Goal: Information Seeking & Learning: Check status

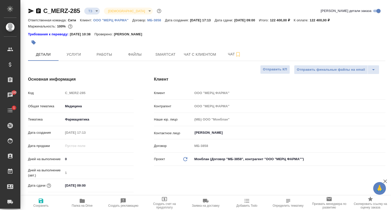
select select "RU"
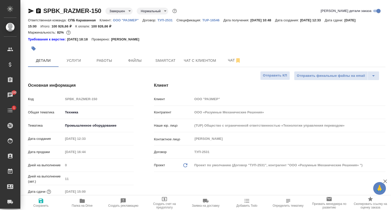
select select "RU"
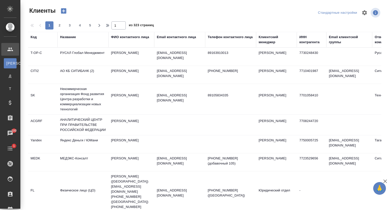
select select "RU"
click at [70, 39] on div "Название" at bounding box center [68, 37] width 16 height 5
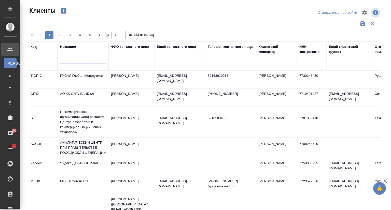
click at [72, 60] on input "text" at bounding box center [83, 61] width 46 height 6
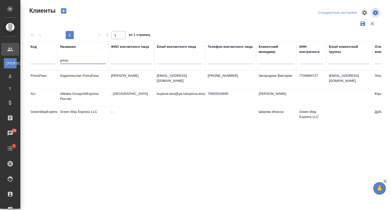
click at [78, 77] on td "Издательство PressPass" at bounding box center [83, 80] width 51 height 18
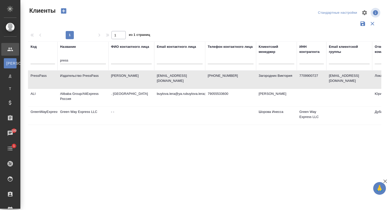
click at [78, 77] on td "Издательство PressPass" at bounding box center [83, 80] width 51 height 18
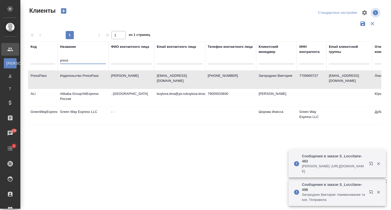
drag, startPoint x: 71, startPoint y: 63, endPoint x: 57, endPoint y: 62, distance: 13.7
click at [57, 62] on tr "Код Название press ФИО контактного лица Email контактного лица Телефон контактн…" at bounding box center [220, 55] width 385 height 29
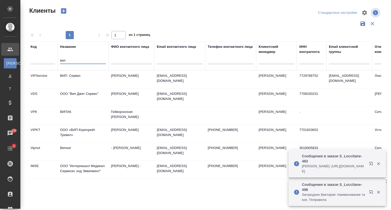
type input "вип"
click at [85, 75] on td "ВИП. Сервис" at bounding box center [83, 80] width 51 height 18
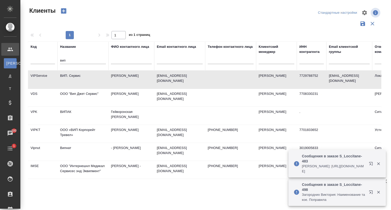
click at [85, 75] on td "ВИП. Сервис" at bounding box center [83, 80] width 51 height 18
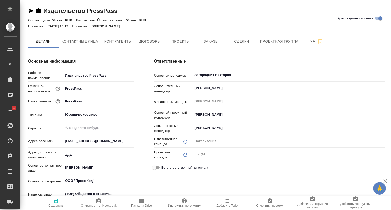
type textarea "x"
click at [204, 42] on span "Заказы" at bounding box center [211, 41] width 24 height 6
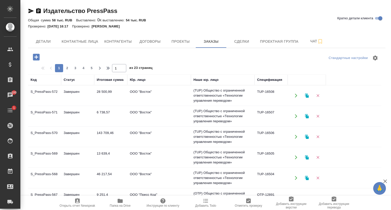
click at [45, 96] on td "S_PressPass-572" at bounding box center [44, 96] width 33 height 18
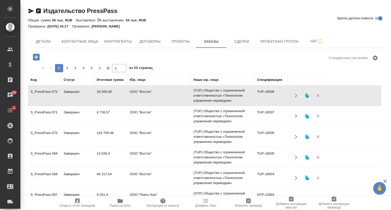
click at [46, 96] on td "S_PressPass-572" at bounding box center [44, 96] width 33 height 18
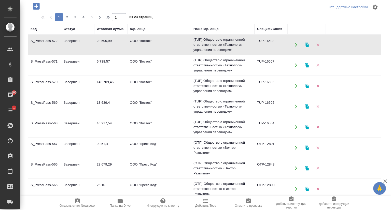
click at [56, 123] on td "S_PressPass-568" at bounding box center [44, 127] width 33 height 18
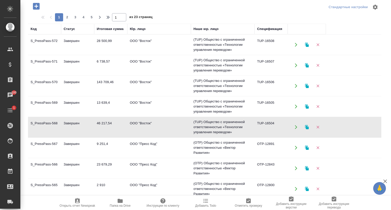
click at [56, 123] on td "S_PressPass-568" at bounding box center [44, 127] width 33 height 18
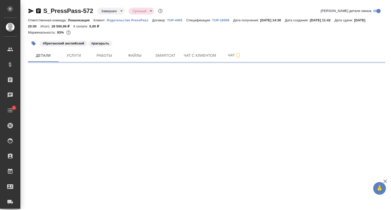
select select "RU"
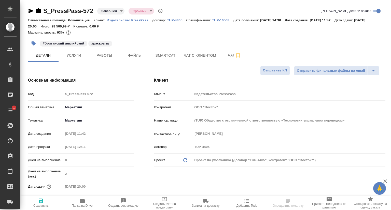
type textarea "x"
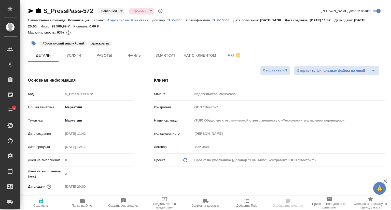
type textarea "x"
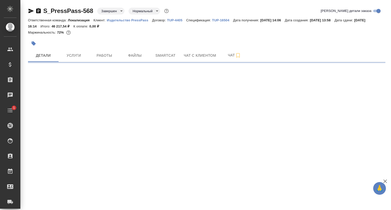
select select "RU"
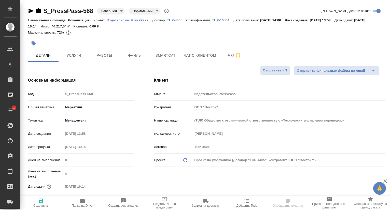
type textarea "x"
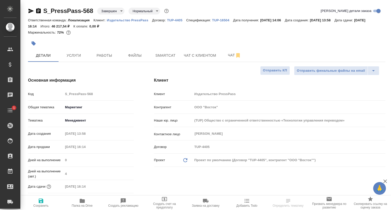
type textarea "x"
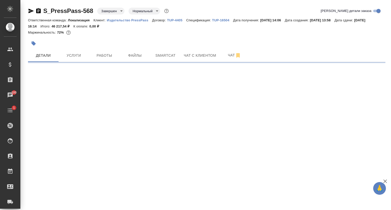
select select "RU"
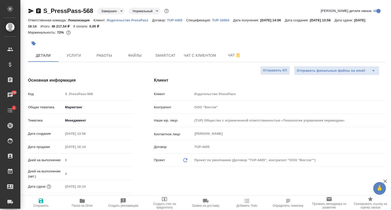
type textarea "x"
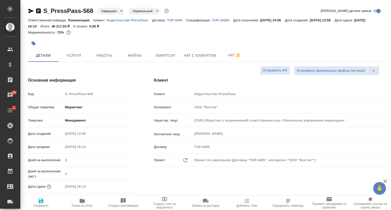
type textarea "x"
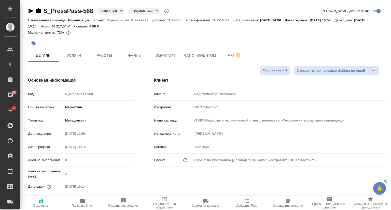
type textarea "x"
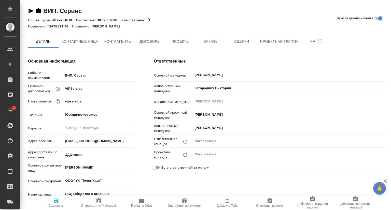
type textarea "x"
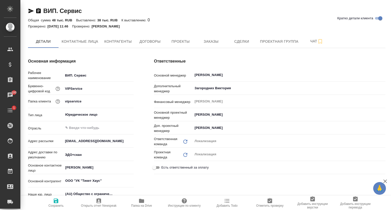
type textarea "x"
drag, startPoint x: 210, startPoint y: 45, endPoint x: 207, endPoint y: 51, distance: 7.0
click at [210, 45] on button "Заказы" at bounding box center [211, 41] width 31 height 13
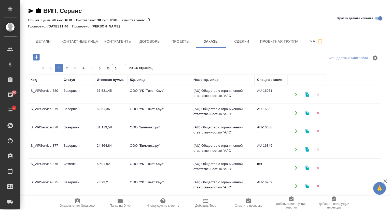
click at [49, 93] on td "S_VIPService-380" at bounding box center [44, 95] width 33 height 18
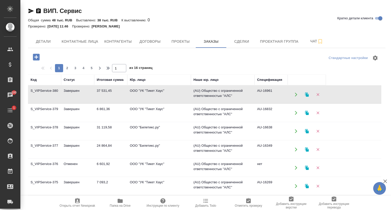
click at [49, 93] on td "S_VIPService-380" at bounding box center [44, 95] width 33 height 18
click at [67, 108] on td "Завершен" at bounding box center [77, 113] width 33 height 18
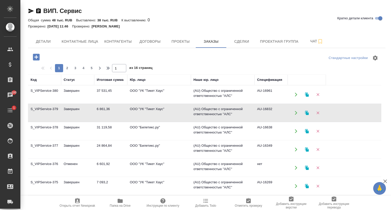
click at [67, 108] on td "Завершен" at bounding box center [77, 113] width 33 height 18
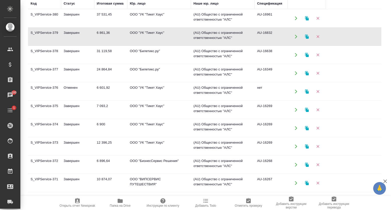
click at [61, 123] on td "Завершен" at bounding box center [77, 128] width 33 height 18
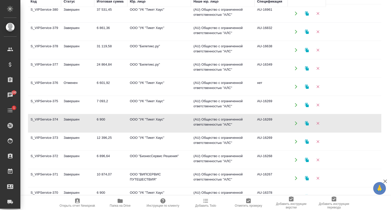
scroll to position [0, 0]
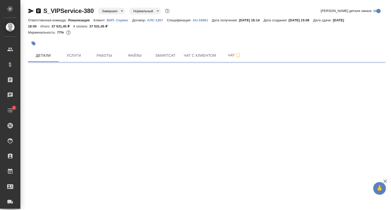
select select "RU"
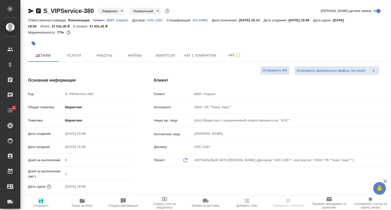
type textarea "x"
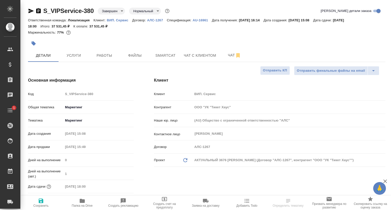
type textarea "x"
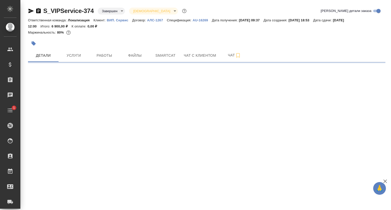
select select "RU"
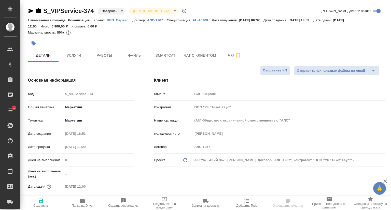
type textarea "x"
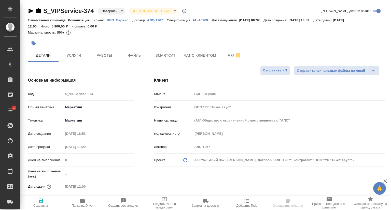
type textarea "x"
